Goal: Task Accomplishment & Management: Complete application form

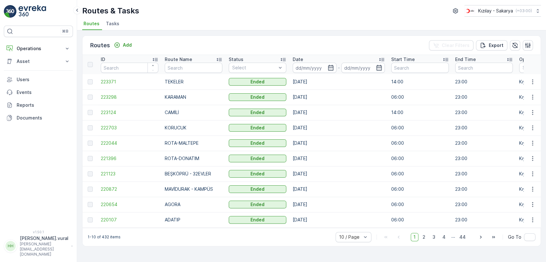
drag, startPoint x: 276, startPoint y: 209, endPoint x: 395, endPoint y: 26, distance: 218.2
click at [394, 27] on ul "Routes Tasks" at bounding box center [308, 24] width 453 height 11
click at [532, 81] on icon "button" at bounding box center [532, 82] width 6 height 6
click at [530, 90] on span "See More Details" at bounding box center [517, 91] width 37 height 6
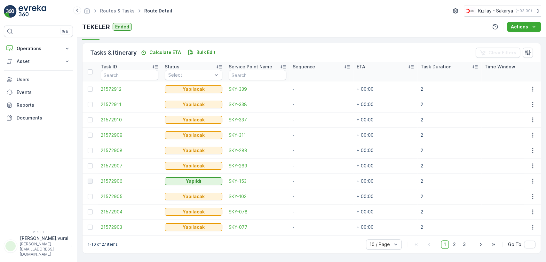
scroll to position [152, 0]
click at [453, 240] on div "10 / Page 1 2 3 Go To" at bounding box center [450, 244] width 169 height 10
click at [458, 245] on div "1 2 3" at bounding box center [454, 244] width 27 height 8
click at [457, 244] on div "1 2 3" at bounding box center [454, 244] width 27 height 8
click at [457, 244] on span "2" at bounding box center [454, 244] width 9 height 8
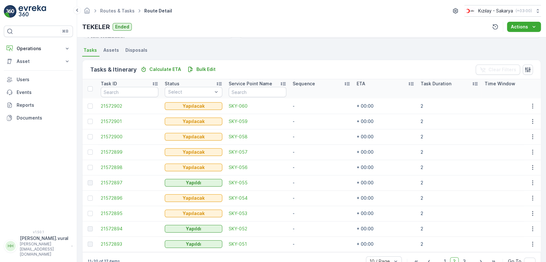
scroll to position [152, 0]
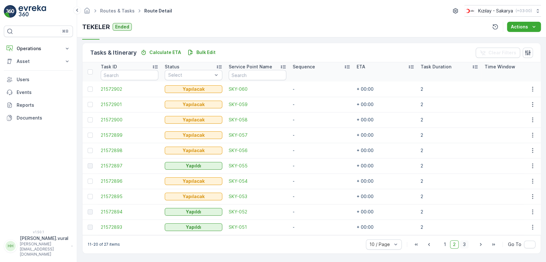
click at [464, 245] on span "3" at bounding box center [464, 244] width 9 height 8
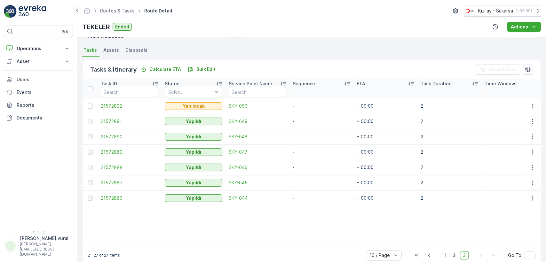
scroll to position [146, 0]
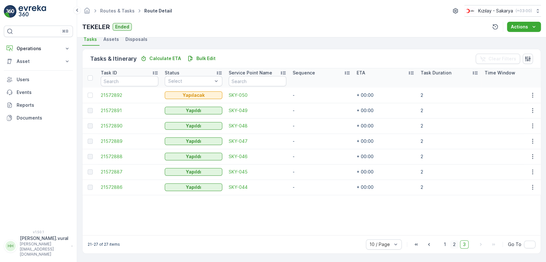
click at [458, 245] on span "2" at bounding box center [454, 244] width 9 height 8
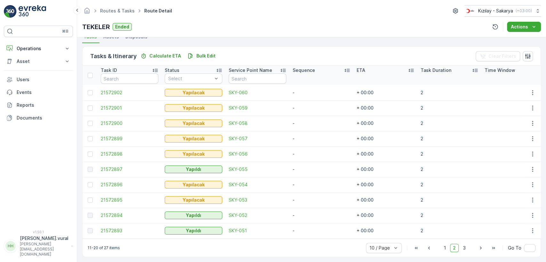
scroll to position [152, 0]
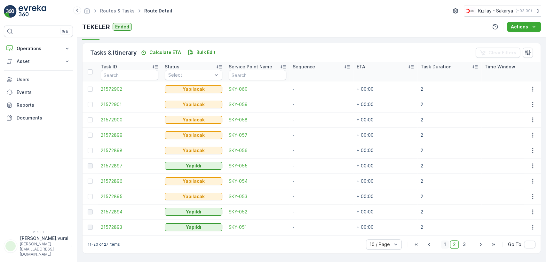
click at [443, 243] on span "1" at bounding box center [445, 244] width 8 height 8
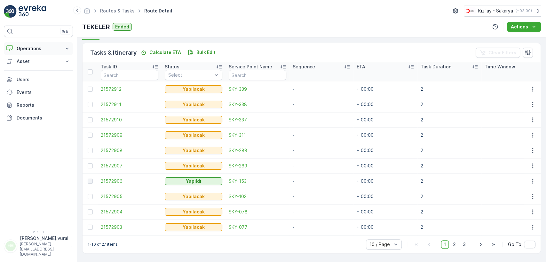
click at [18, 53] on button "Operations" at bounding box center [38, 48] width 69 height 13
click at [35, 80] on p "Routes & Tasks" at bounding box center [32, 77] width 33 height 6
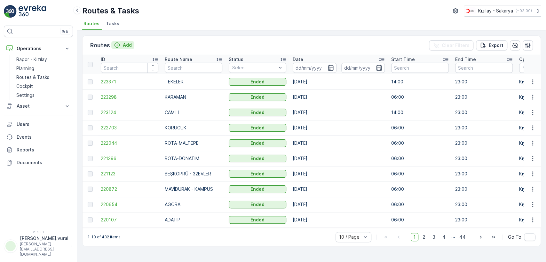
click at [132, 43] on button "Add" at bounding box center [122, 45] width 23 height 8
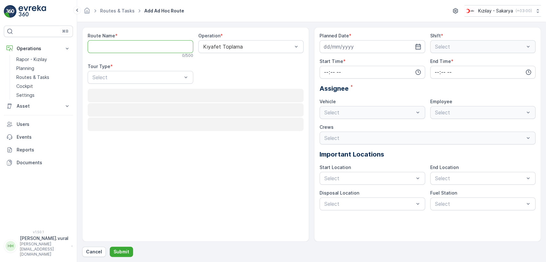
click at [132, 43] on Name "Route Name" at bounding box center [141, 46] width 106 height 13
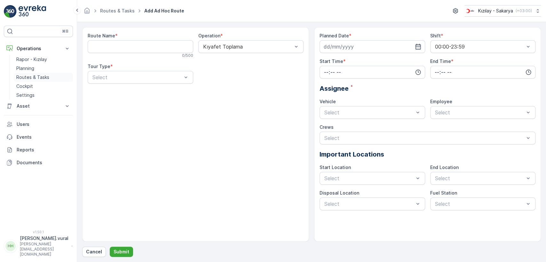
click at [35, 75] on p "Routes & Tasks" at bounding box center [32, 77] width 33 height 6
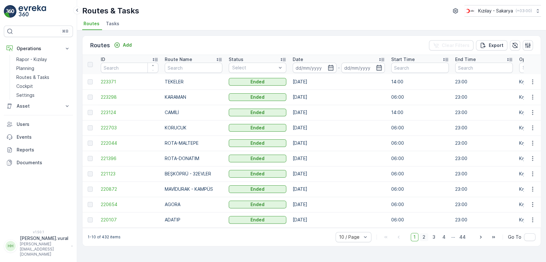
click at [427, 241] on span "2" at bounding box center [423, 237] width 9 height 8
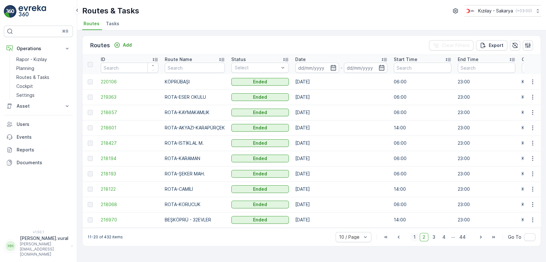
click at [414, 239] on span "1" at bounding box center [415, 237] width 8 height 8
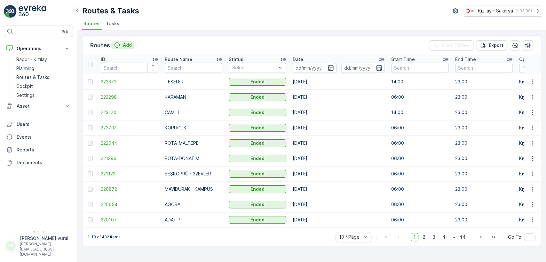
click at [125, 48] on p "Add" at bounding box center [127, 45] width 9 height 6
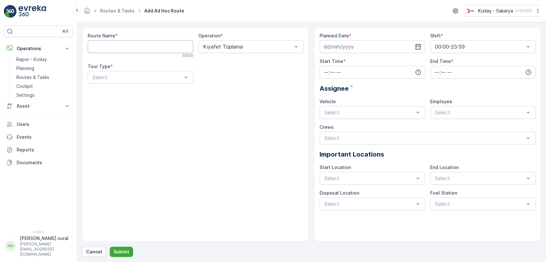
click at [135, 48] on Name "Route Name" at bounding box center [141, 46] width 106 height 13
type Name "KAYMAKAMLIK"
click at [146, 74] on div "Route Name * KAYMAKAMLIK 11 / 500 Operation * Kıyafet Toplama Tour Type * Select" at bounding box center [196, 61] width 216 height 56
drag, startPoint x: 124, startPoint y: 97, endPoint x: 133, endPoint y: 85, distance: 14.8
click at [124, 94] on div "Static" at bounding box center [141, 93] width 106 height 11
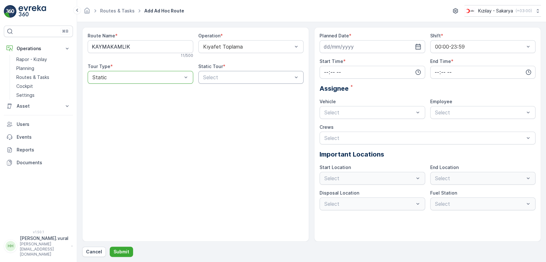
click at [232, 74] on div "Select" at bounding box center [251, 77] width 106 height 13
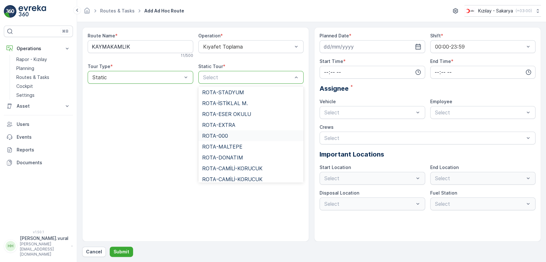
scroll to position [248, 0]
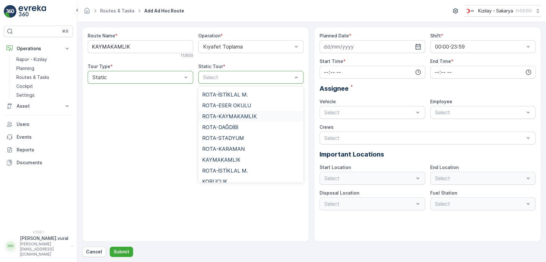
click at [230, 117] on span "ROTA-KAYMAKAMLIK" at bounding box center [229, 117] width 55 height 6
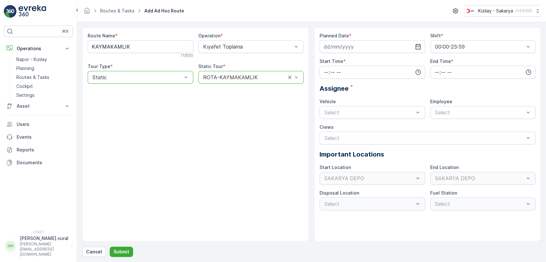
click at [362, 53] on div "Planned Date * Shift * 00:00-23:59 Start Time * End Time * Assignee * Vehicle S…" at bounding box center [427, 122] width 216 height 178
click at [362, 52] on input at bounding box center [372, 46] width 106 height 13
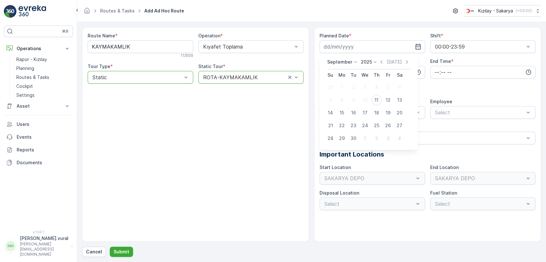
click at [374, 101] on div "11" at bounding box center [376, 100] width 10 height 10
type input "[DATE]"
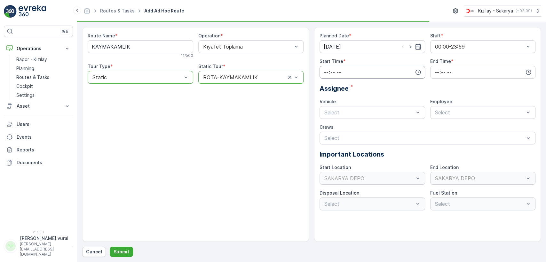
click at [357, 76] on input "time" at bounding box center [372, 72] width 106 height 13
drag, startPoint x: 326, startPoint y: 131, endPoint x: 327, endPoint y: 139, distance: 7.7
click at [327, 139] on ul "00 01 02 03 04 05 06 07 08 09 10 11 12 13 14 15 16 17 18 19 20 21 22 23" at bounding box center [325, 110] width 13 height 61
click at [327, 139] on span "06" at bounding box center [326, 137] width 6 height 6
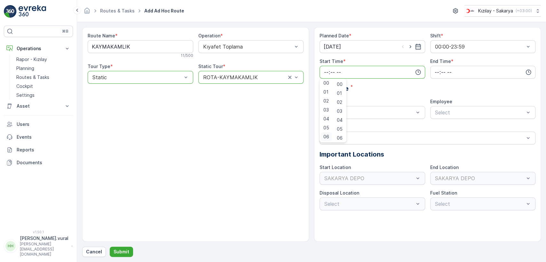
type input "06:00"
click at [493, 68] on input "time" at bounding box center [483, 72] width 106 height 13
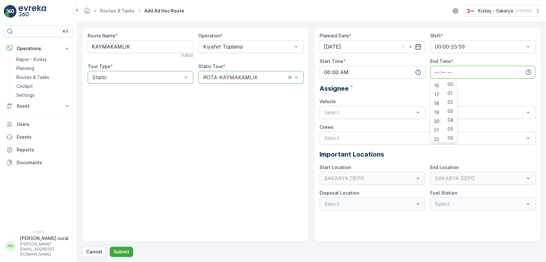
scroll to position [153, 0]
click at [437, 134] on span "23" at bounding box center [436, 137] width 5 height 6
type input "23:00"
drag, startPoint x: 337, startPoint y: 143, endPoint x: 346, endPoint y: 136, distance: 11.8
click at [337, 143] on div "06 ECH 422" at bounding box center [372, 139] width 106 height 11
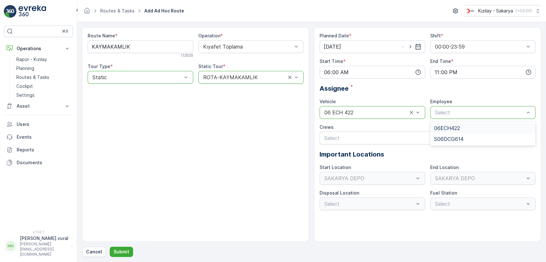
click at [453, 126] on span "06ECH422" at bounding box center [447, 128] width 26 height 6
click at [129, 253] on button "Submit" at bounding box center [121, 252] width 23 height 10
